Goal: Information Seeking & Learning: Check status

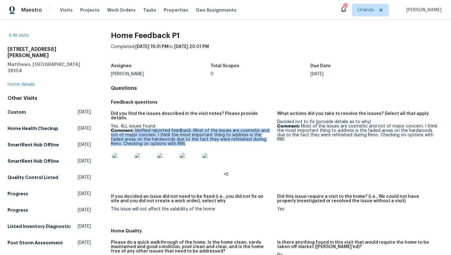
drag, startPoint x: 134, startPoint y: 126, endPoint x: 191, endPoint y: 141, distance: 59.1
click at [191, 141] on p "Comment: Verified reported feedback. Most of the issues are cosmetic and not of…" at bounding box center [191, 137] width 161 height 18
copy p "Verified reported feedback. Most of the issues are cosmetic and not of major co…"
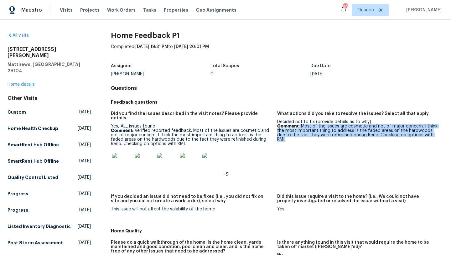
drag, startPoint x: 300, startPoint y: 126, endPoint x: 424, endPoint y: 137, distance: 124.3
click at [424, 137] on figure "What actions did you take to resolve the issues? Select all that apply. Decided…" at bounding box center [360, 148] width 166 height 75
copy p "Most of the issues are cosmetic and not of major concern. I think the most impo…"
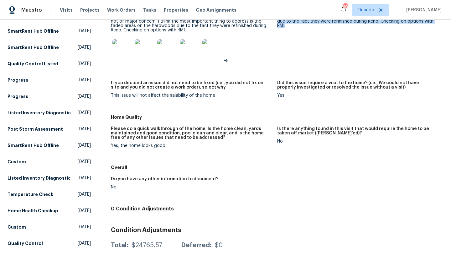
scroll to position [124, 0]
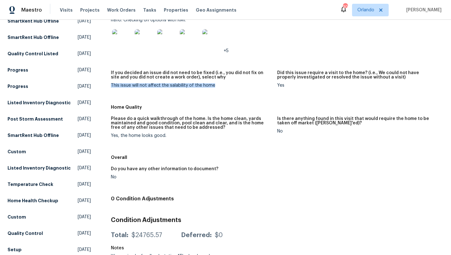
drag, startPoint x: 213, startPoint y: 81, endPoint x: 109, endPoint y: 79, distance: 104.1
click at [109, 79] on div "All visits 2683 Beulah Church Rd Matthews, NC 28104 Home details Other Visits C…" at bounding box center [226, 117] width 436 height 416
copy div "This issue will not affect the salability of the home"
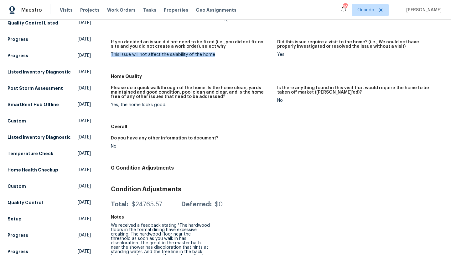
scroll to position [213, 0]
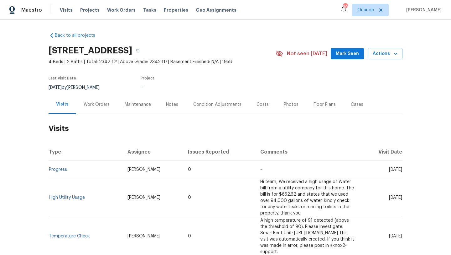
click at [93, 107] on div "Work Orders" at bounding box center [97, 104] width 26 height 6
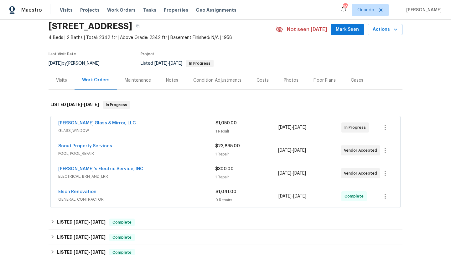
scroll to position [25, 0]
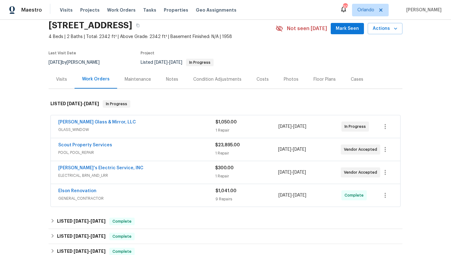
click at [149, 148] on div "Scout Property Services" at bounding box center [136, 146] width 157 height 8
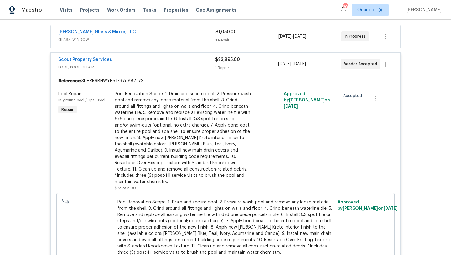
scroll to position [118, 0]
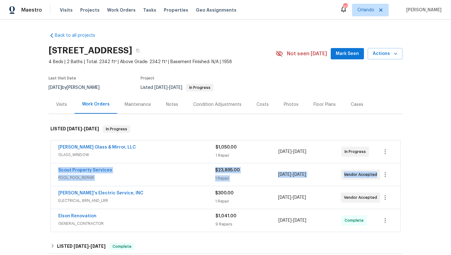
drag, startPoint x: 54, startPoint y: 168, endPoint x: 398, endPoint y: 173, distance: 344.6
click at [399, 174] on div "Scout Property Services POOL, POOL_REPAIR $23,895.00 1 Repair 9/5/2025 - 9/5/20…" at bounding box center [226, 174] width 350 height 23
copy div "Scout Property Services POOL, POOL_REPAIR $23,895.00 1 Repair 9/5/2025 - 9/5/20…"
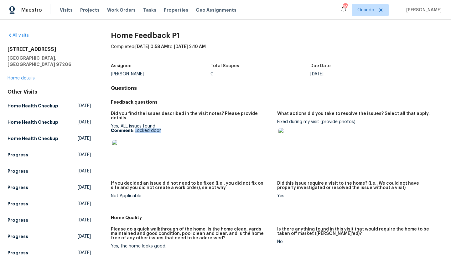
drag, startPoint x: 163, startPoint y: 125, endPoint x: 135, endPoint y: 123, distance: 27.9
click at [135, 128] on p "Comment: Locked door" at bounding box center [191, 130] width 161 height 4
copy div "ues found Comment: Locked door"
drag, startPoint x: 164, startPoint y: 127, endPoint x: 135, endPoint y: 127, distance: 28.2
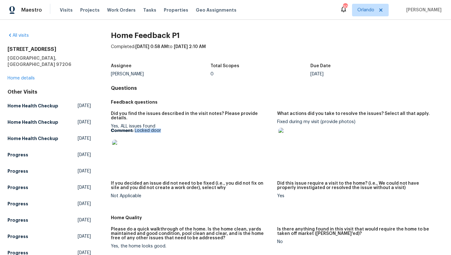
click at [135, 128] on p "Comment: Locked door" at bounding box center [191, 130] width 161 height 4
copy p "Locked door"
drag, startPoint x: 277, startPoint y: 122, endPoint x: 320, endPoint y: 121, distance: 43.0
click at [320, 122] on div "Fixed during my visit (provide photos)" at bounding box center [357, 135] width 161 height 32
drag, startPoint x: 320, startPoint y: 121, endPoint x: 277, endPoint y: 122, distance: 42.6
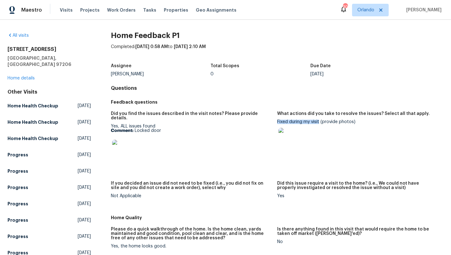
click at [278, 121] on div "Fixed during my visit (provide photos)" at bounding box center [357, 135] width 161 height 32
copy div "Fixed during my visit"
